Goal: Task Accomplishment & Management: Use online tool/utility

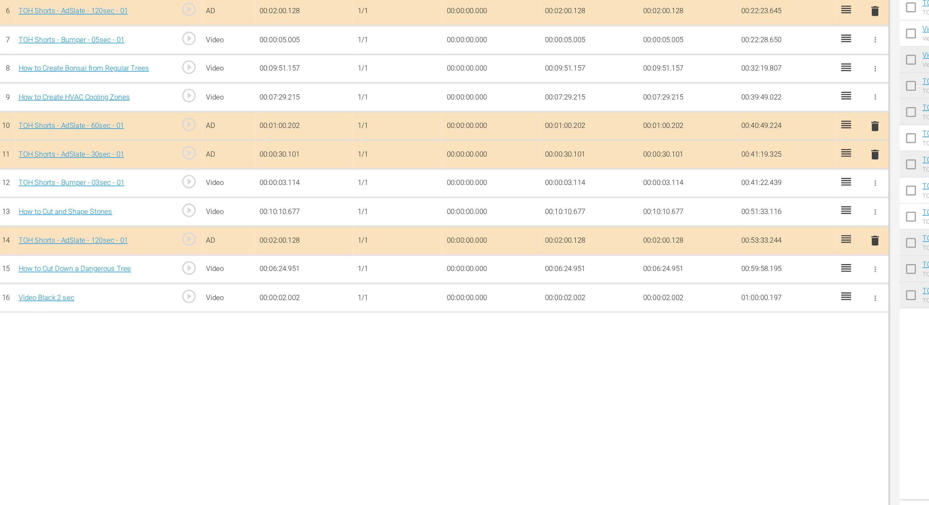
scroll to position [147, 0]
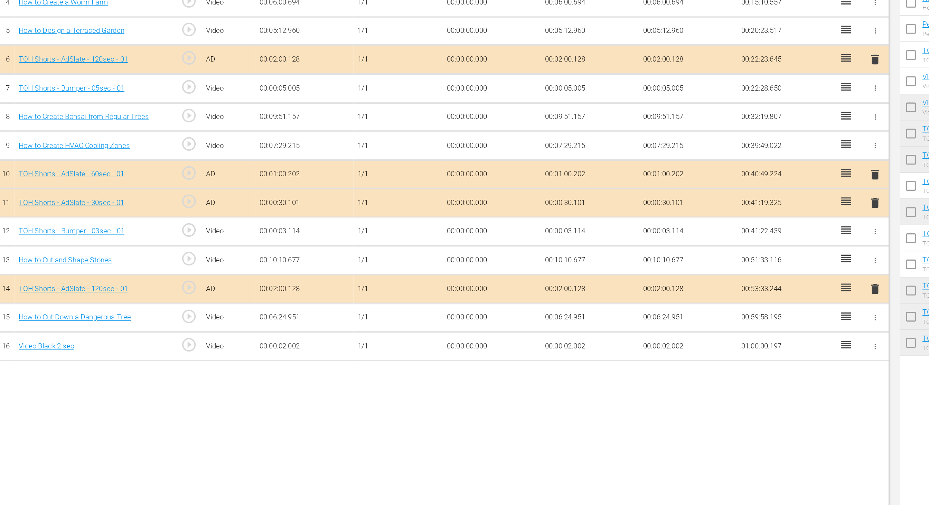
click at [430, 368] on td "00:00:02.002" at bounding box center [444, 374] width 62 height 18
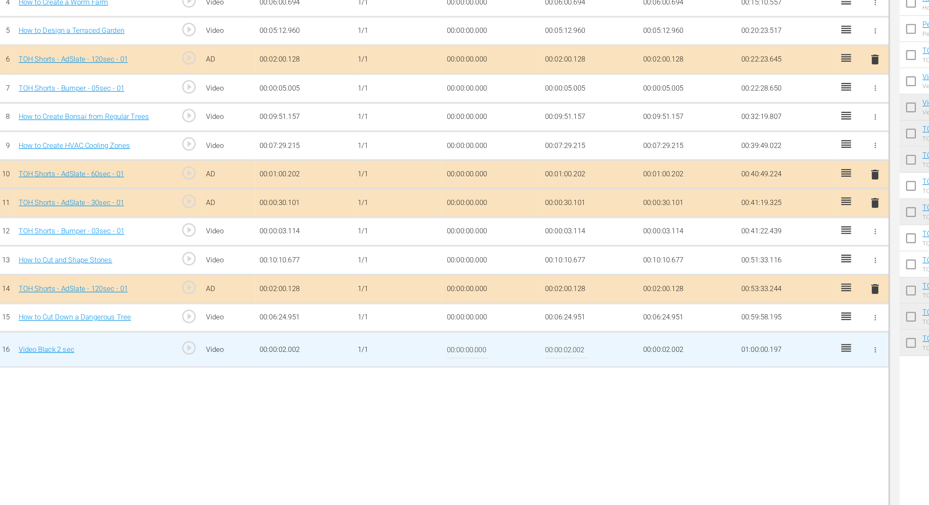
click at [430, 371] on input "00:00:02.002" at bounding box center [428, 376] width 27 height 17
drag, startPoint x: 434, startPoint y: 372, endPoint x: 465, endPoint y: 372, distance: 30.7
click at [465, 372] on td "00:00:01.002" at bounding box center [444, 376] width 62 height 22
type input "00:00:01.805"
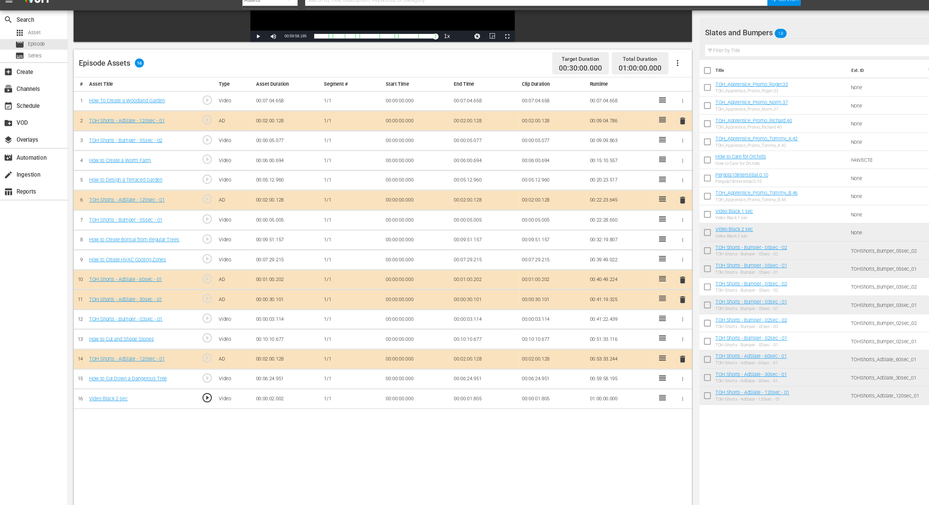
scroll to position [139, 0]
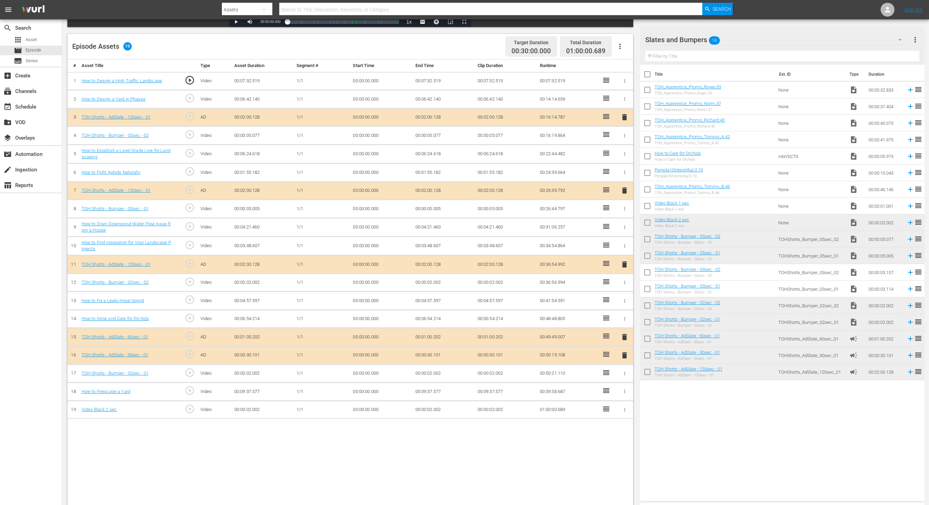
scroll to position [166, 0]
click at [492, 406] on td "00:00:02.002" at bounding box center [506, 410] width 62 height 18
click at [427, 405] on td "00:00:02.002" at bounding box center [444, 410] width 62 height 18
click at [430, 406] on td "00:00:02.002" at bounding box center [444, 410] width 62 height 18
click at [430, 404] on td "00:00:02.002" at bounding box center [444, 410] width 62 height 18
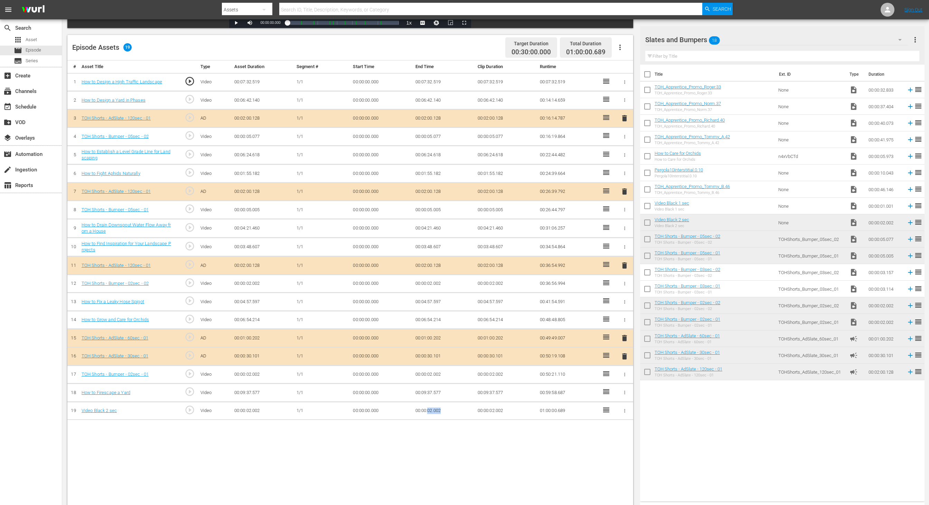
click at [430, 404] on td "00:00:02.002" at bounding box center [444, 410] width 62 height 18
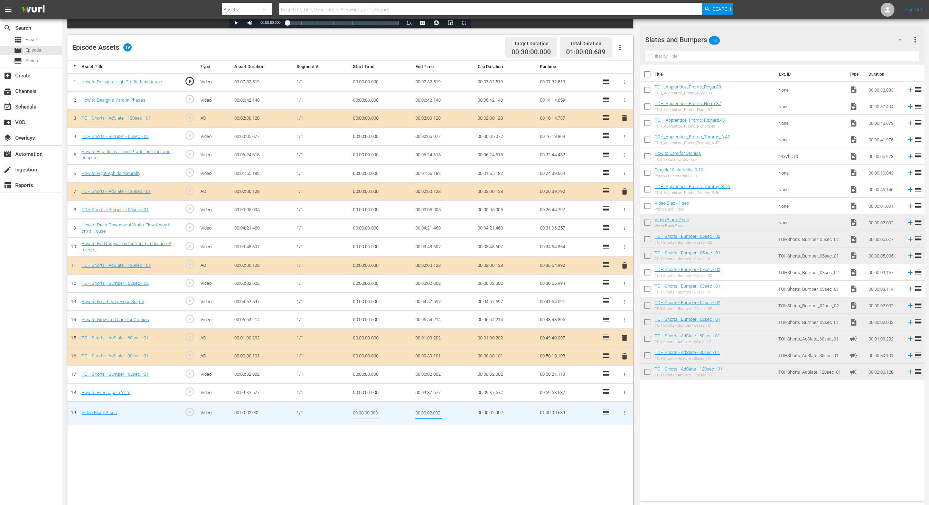
click at [429, 408] on input "00:00:02.002" at bounding box center [428, 413] width 27 height 17
type input "00:00:01.313"
